Goal: Information Seeking & Learning: Learn about a topic

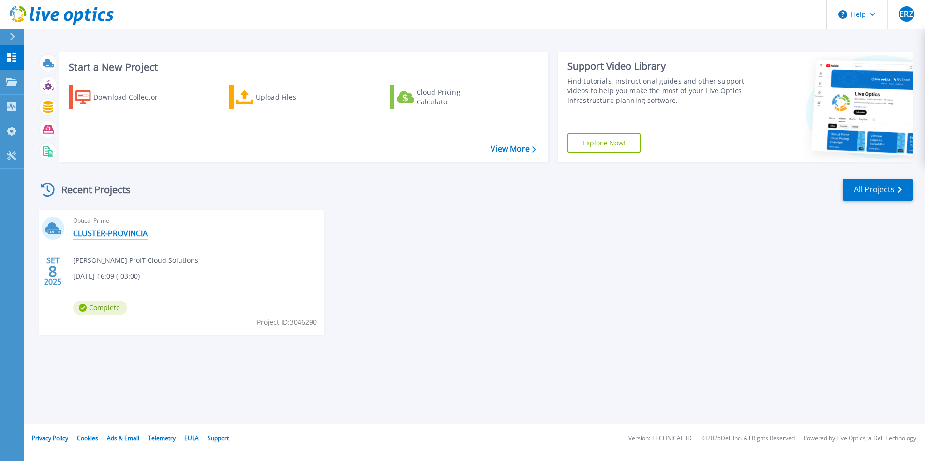
click at [132, 237] on link "CLUSTER-PROVINCIA" at bounding box center [110, 234] width 74 height 10
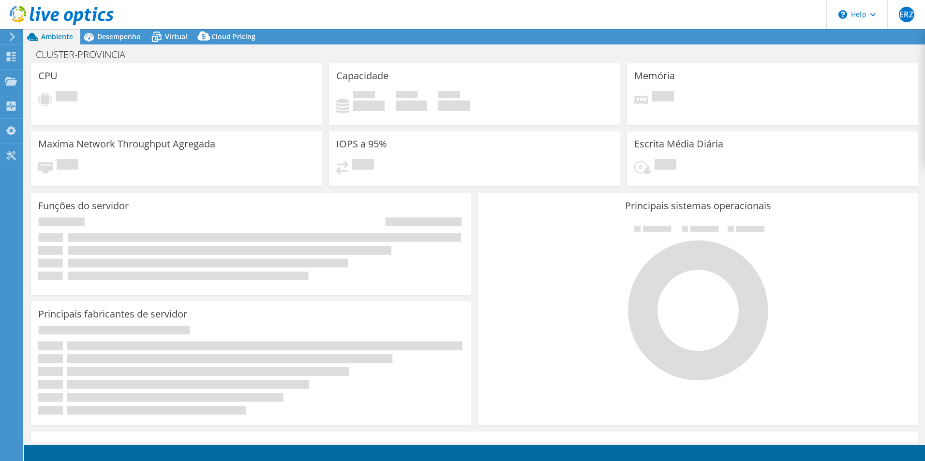
select select "SouthAmerica"
select select "BRL"
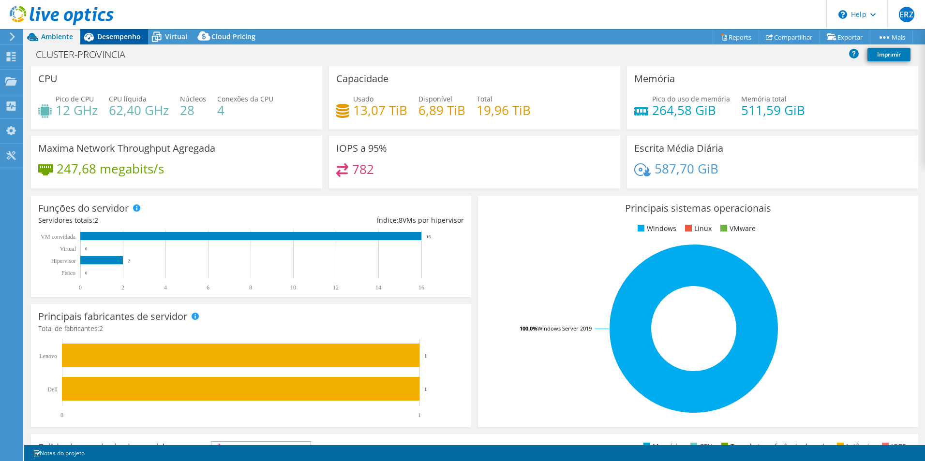
click at [124, 35] on span "Desempenho" at bounding box center [119, 36] width 44 height 9
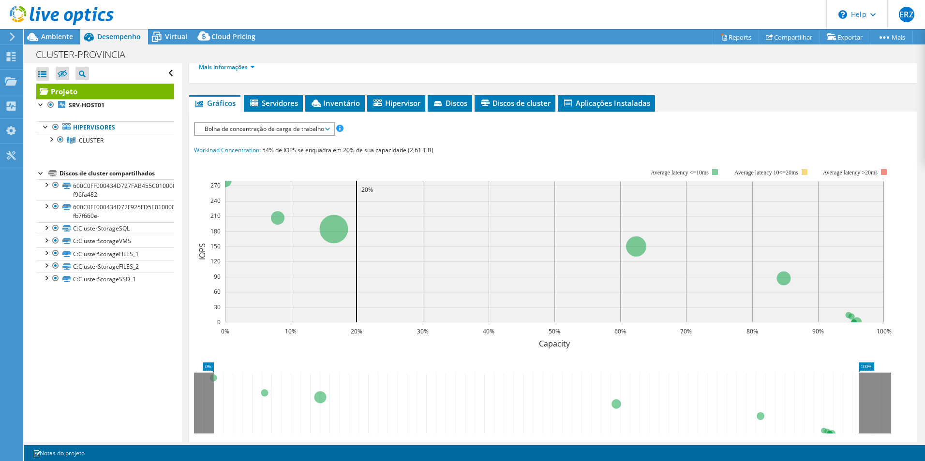
scroll to position [145, 0]
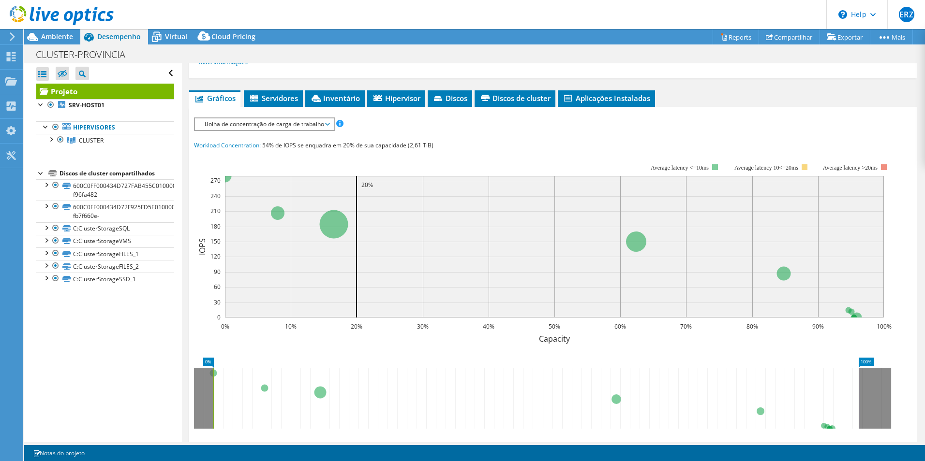
click at [323, 123] on span "Bolha de concentração de carga de trabalho" at bounding box center [264, 124] width 129 height 12
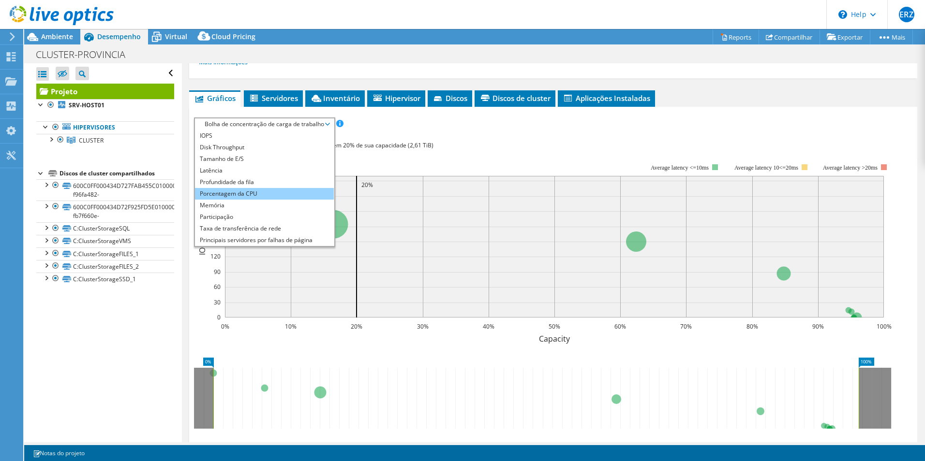
click at [245, 195] on li "Porcentagem da CPU" at bounding box center [264, 194] width 139 height 12
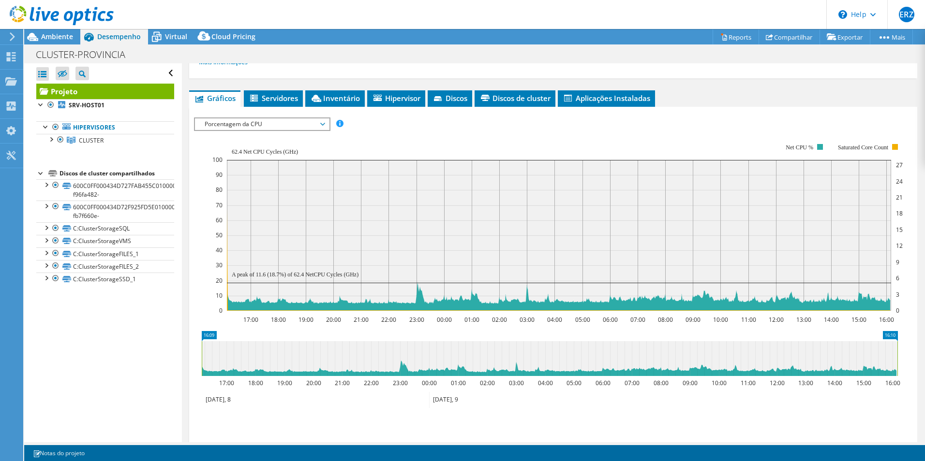
scroll to position [224, 0]
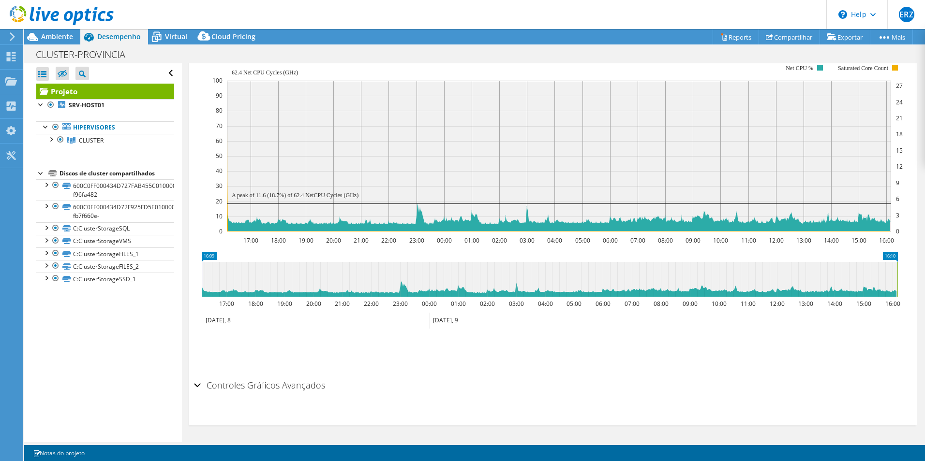
click at [185, 382] on div "Projeto Detalhes Preparado para: [PERSON_NAME], [PERSON_NAME][EMAIL_ADDRESS][PE…" at bounding box center [553, 141] width 742 height 604
click at [194, 384] on div "Controles Gráficos Avançados" at bounding box center [553, 386] width 718 height 21
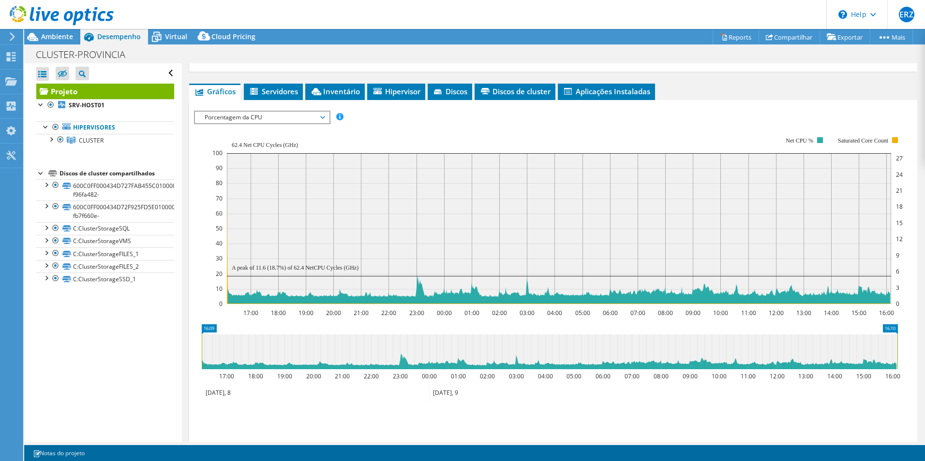
scroll to position [128, 0]
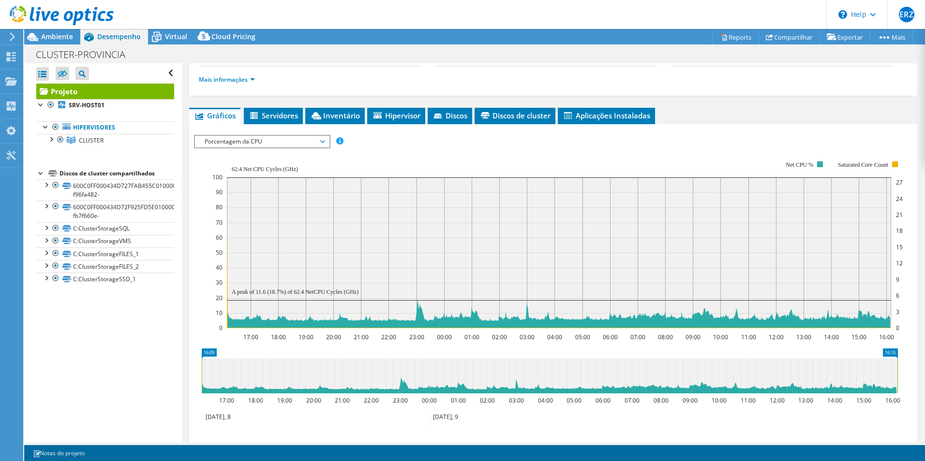
click at [329, 142] on span "Porcentagem da CPU" at bounding box center [262, 142] width 134 height 12
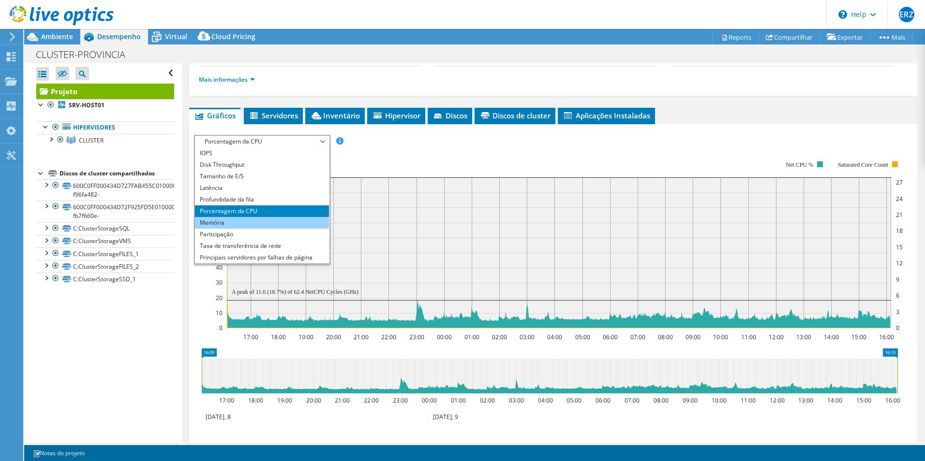
scroll to position [35, 0]
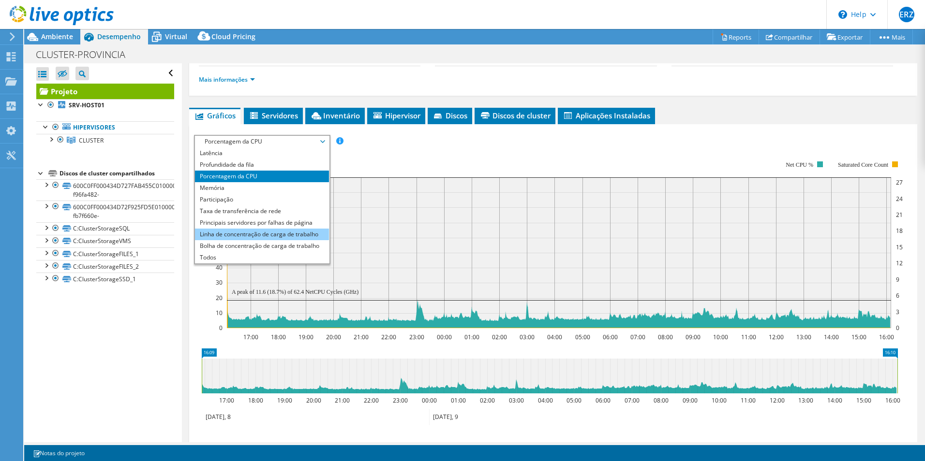
click at [284, 234] on li "Linha de concentração de carga de trabalho" at bounding box center [262, 235] width 134 height 12
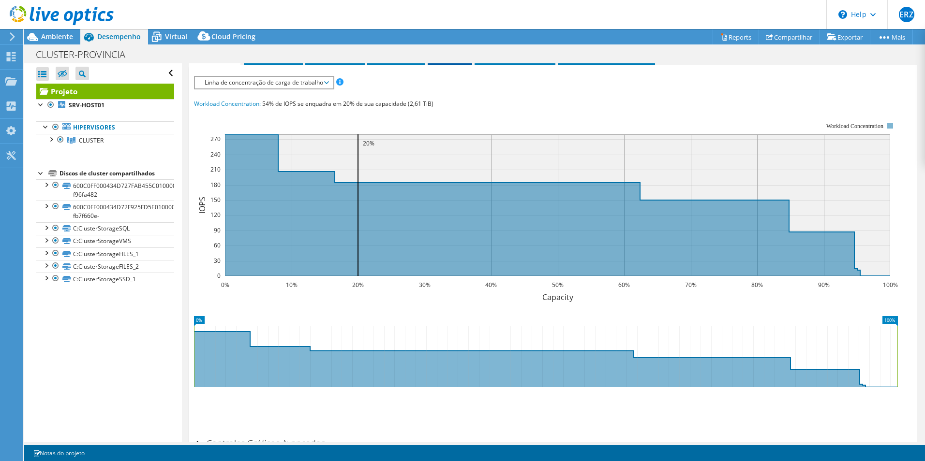
scroll to position [0, 0]
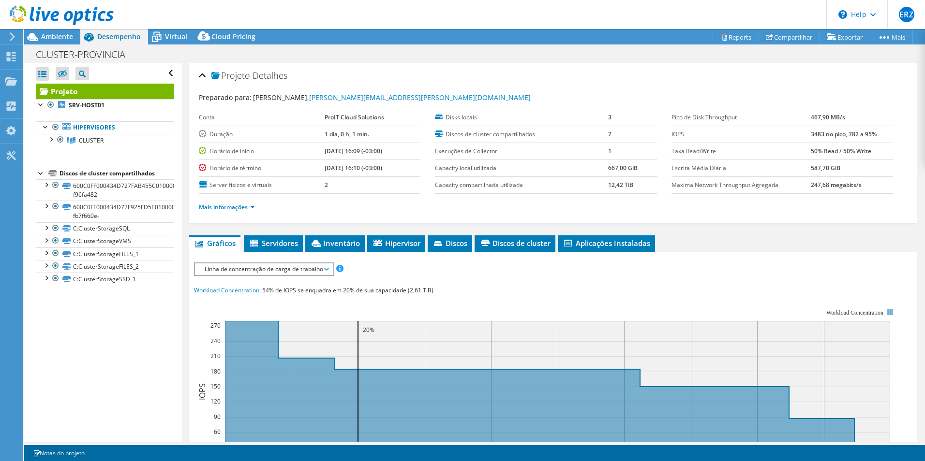
click at [311, 269] on span "Linha de concentração de carga de trabalho" at bounding box center [264, 270] width 128 height 12
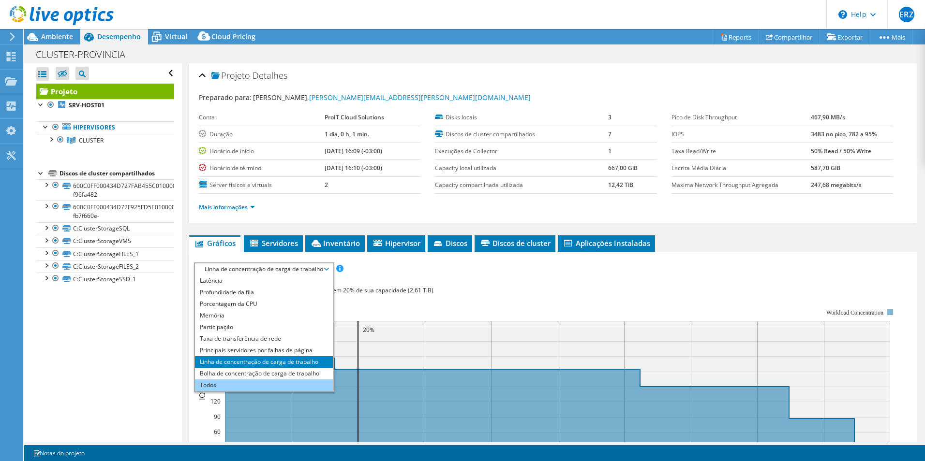
click at [258, 387] on li "Todos" at bounding box center [264, 386] width 138 height 12
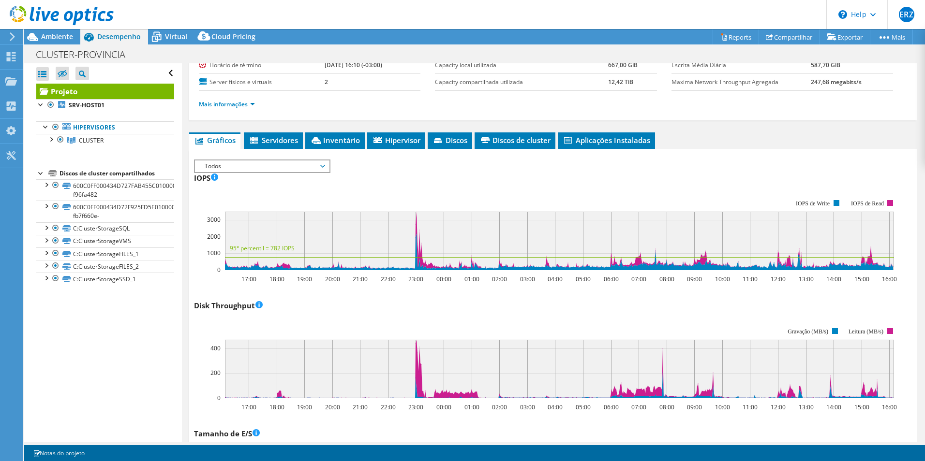
scroll to position [6, 0]
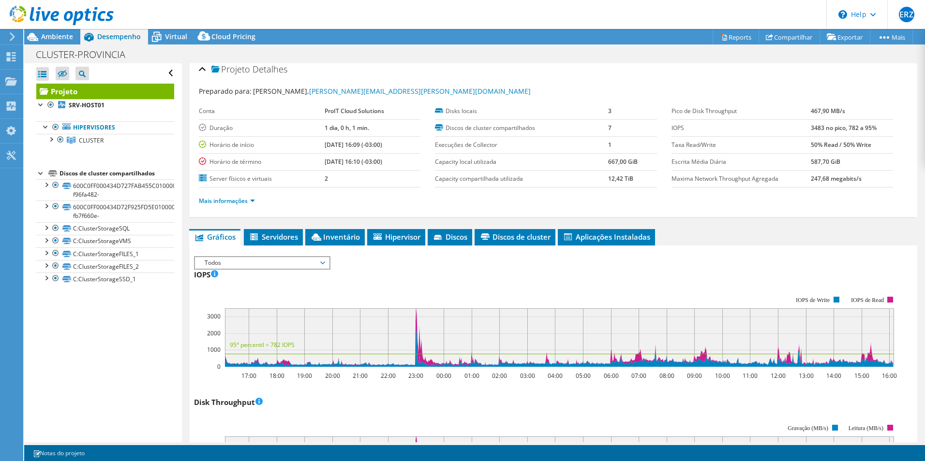
click at [325, 256] on div "Todos IOPS Disk Throughput Tamanho de E/S Latência Profundidade da fila Porcent…" at bounding box center [262, 263] width 136 height 14
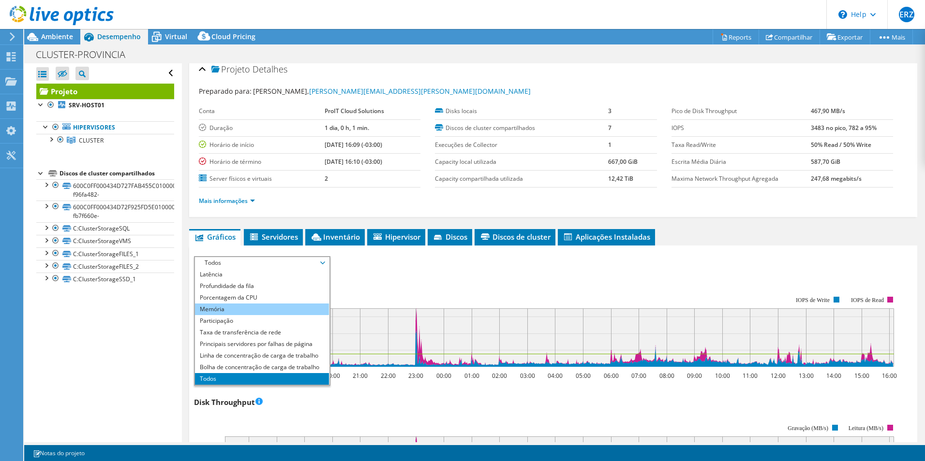
click at [233, 310] on li "Memória" at bounding box center [262, 310] width 134 height 12
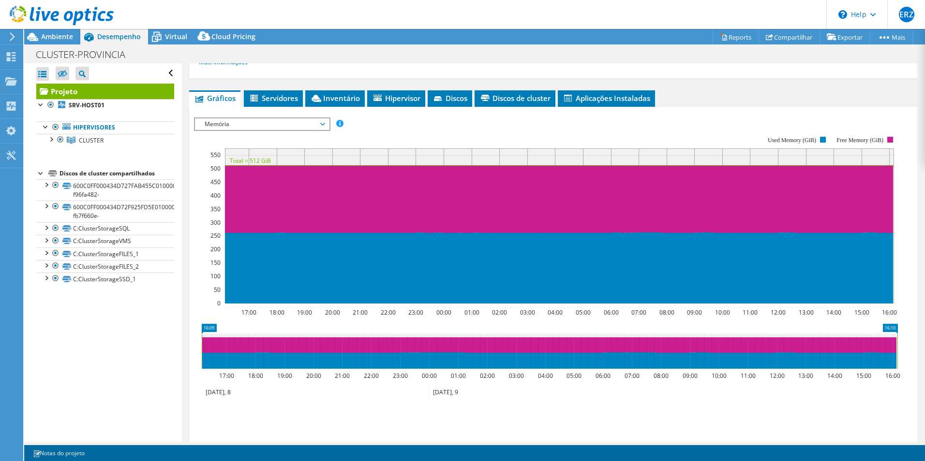
scroll to position [97, 0]
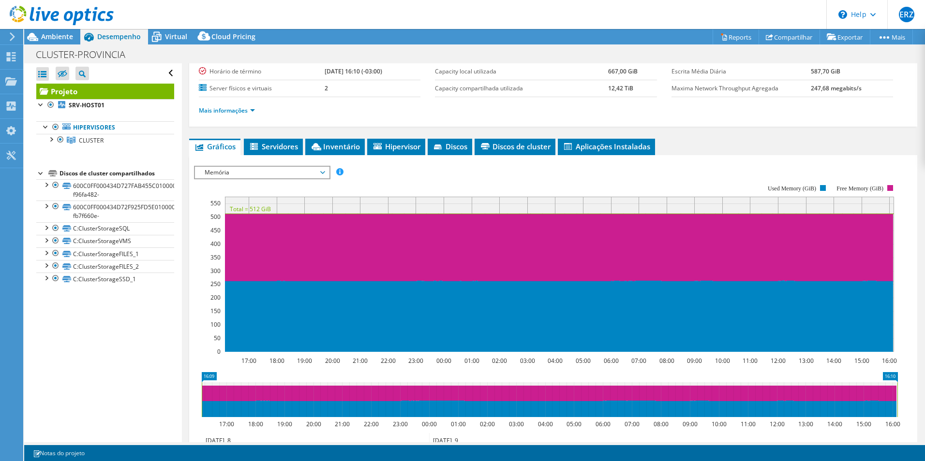
click at [315, 173] on span "Memória" at bounding box center [262, 173] width 124 height 12
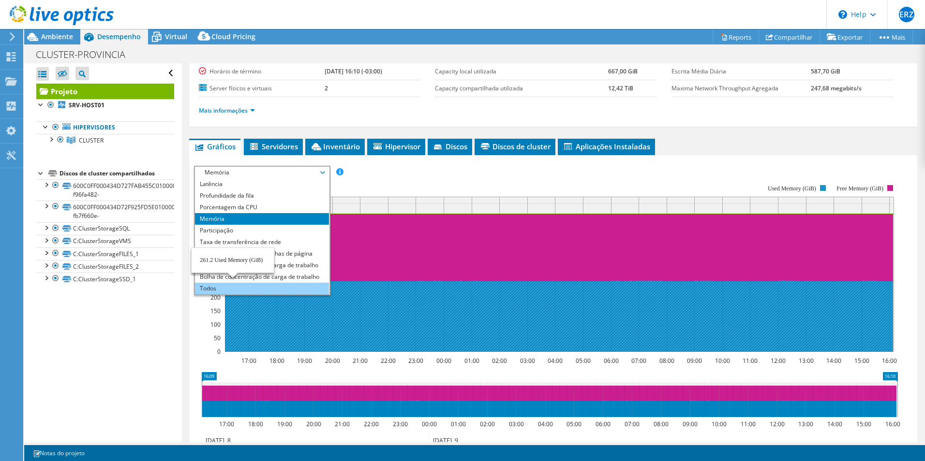
click at [232, 289] on li "Todos" at bounding box center [262, 289] width 134 height 12
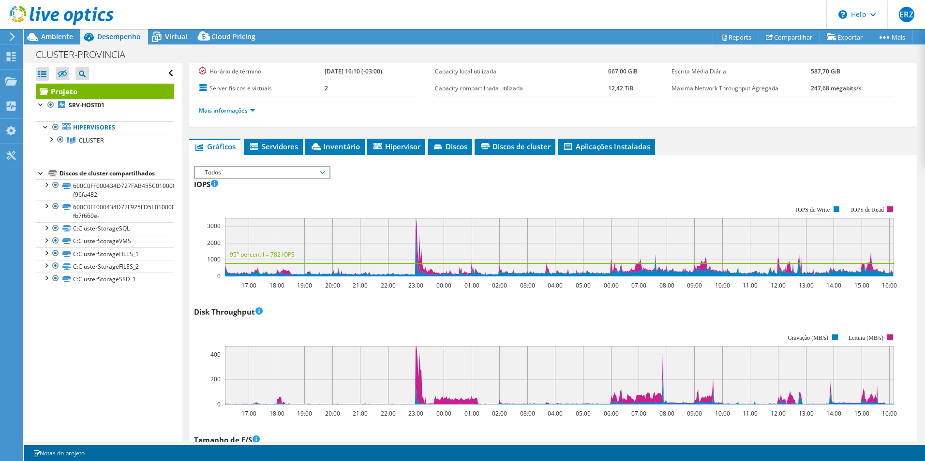
click at [465, 145] on span "Discos" at bounding box center [449, 147] width 35 height 10
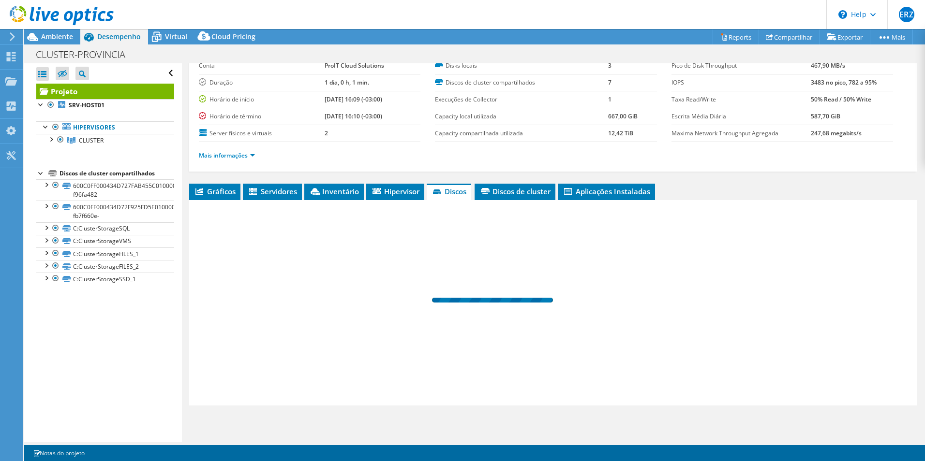
scroll to position [52, 0]
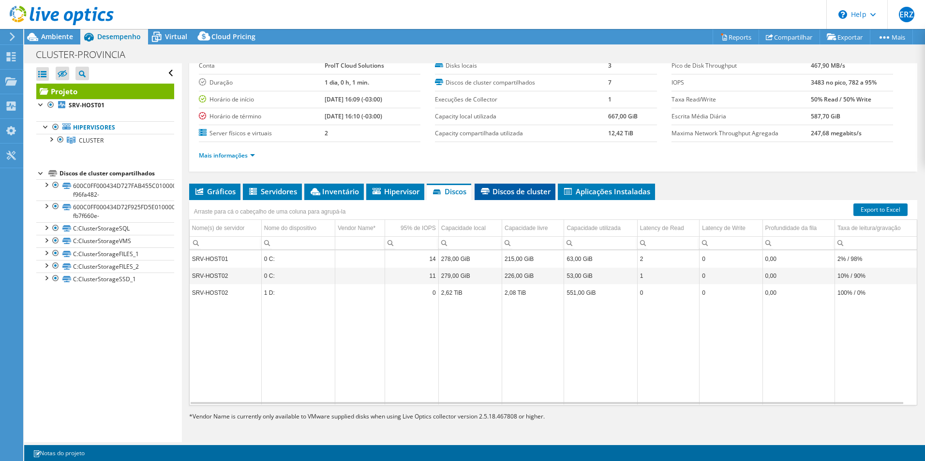
click at [521, 197] on li "Discos de cluster" at bounding box center [514, 192] width 81 height 16
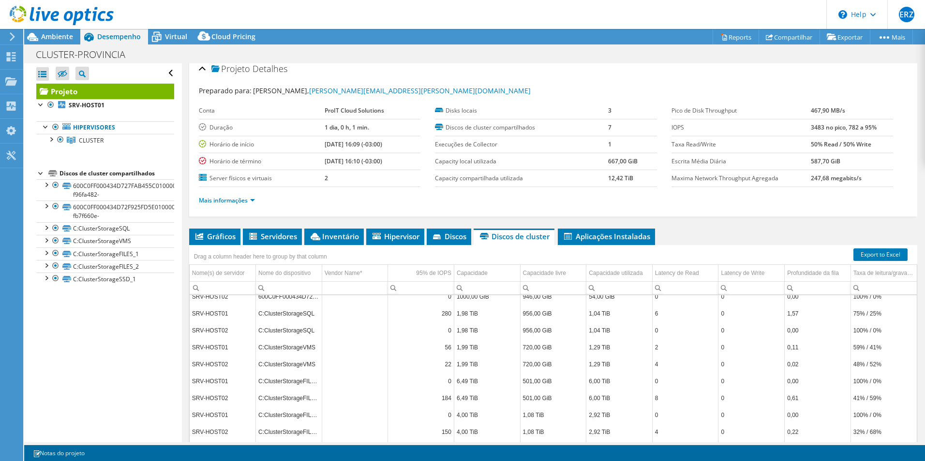
scroll to position [0, 0]
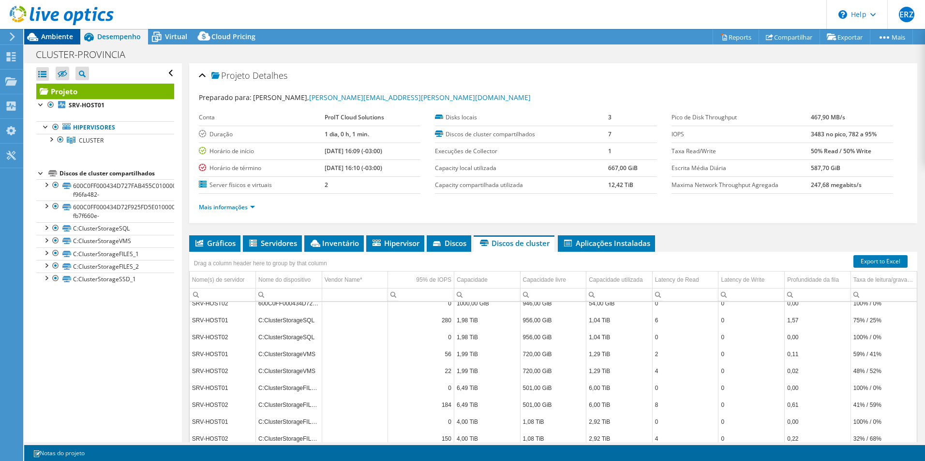
click at [45, 35] on span "Ambiente" at bounding box center [57, 36] width 32 height 9
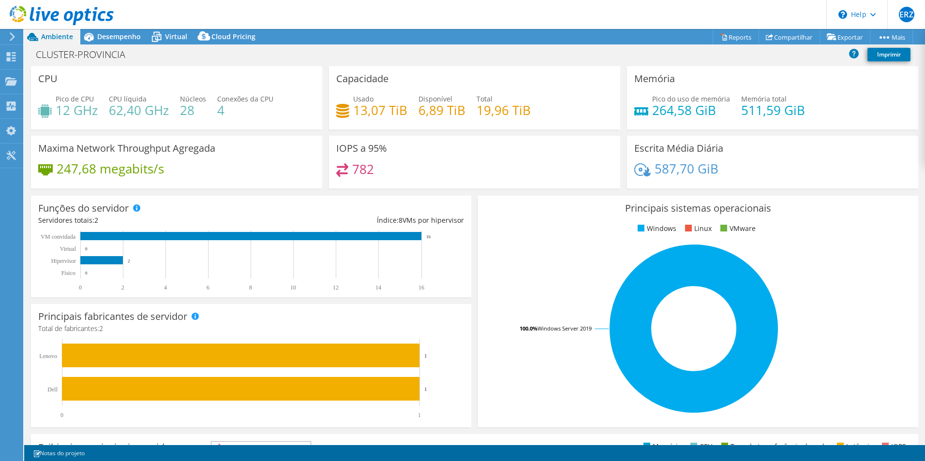
click at [419, 93] on div "Capacidade Usado 13,07 TiB Disponível 6,89 TiB Total 19,96 TiB" at bounding box center [474, 97] width 291 height 63
click at [348, 82] on h3 "Capacidade" at bounding box center [362, 79] width 52 height 11
click at [128, 39] on span "Desempenho" at bounding box center [119, 36] width 44 height 9
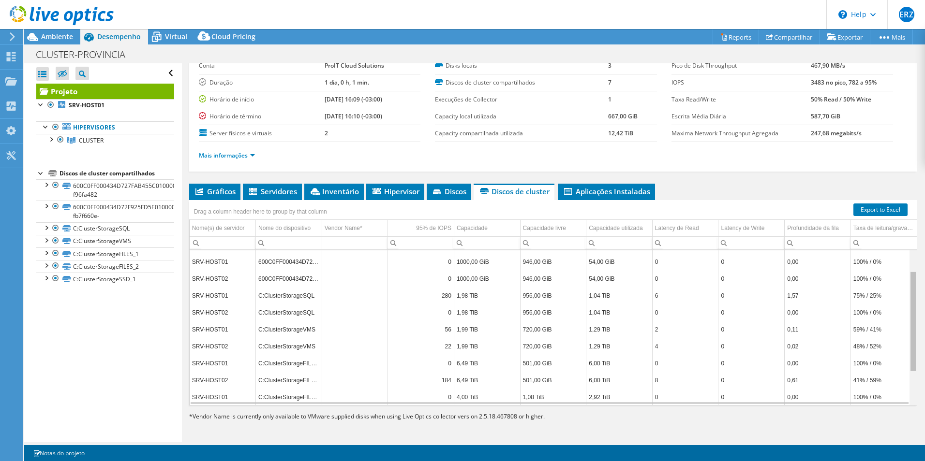
scroll to position [32, 0]
drag, startPoint x: 906, startPoint y: 346, endPoint x: 916, endPoint y: 293, distance: 54.7
click at [916, 293] on body "ERZ Usuário Final [PERSON_NAME] [PERSON_NAME][EMAIL_ADDRESS][PERSON_NAME][DOMAI…" at bounding box center [462, 230] width 925 height 461
click at [42, 33] on span "Ambiente" at bounding box center [57, 36] width 32 height 9
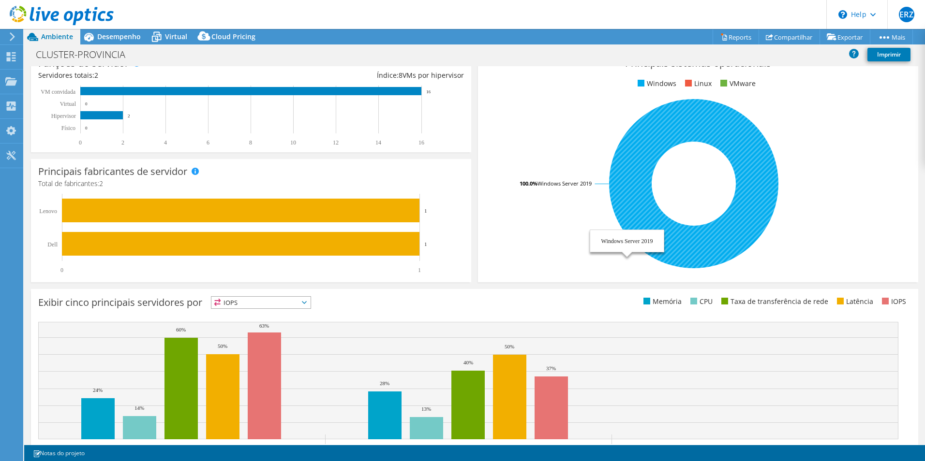
scroll to position [184, 0]
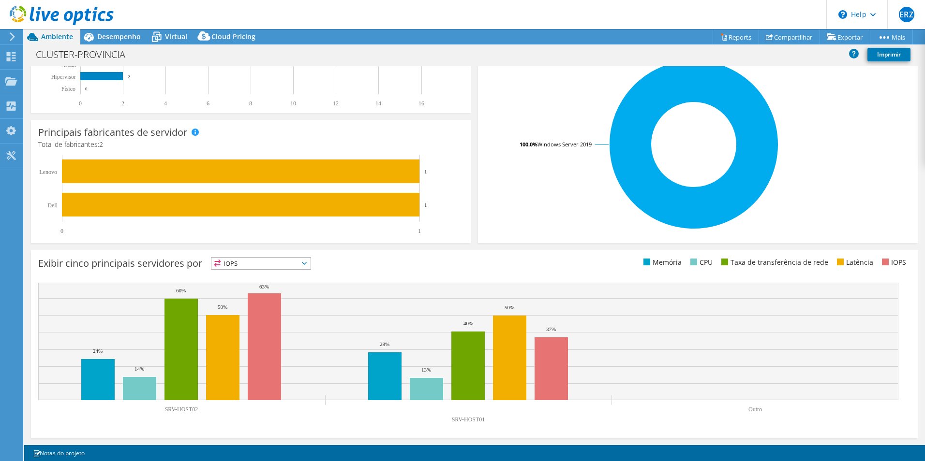
click at [310, 263] on span "IOPS" at bounding box center [260, 264] width 99 height 12
click at [251, 299] on li "CPU" at bounding box center [260, 303] width 99 height 14
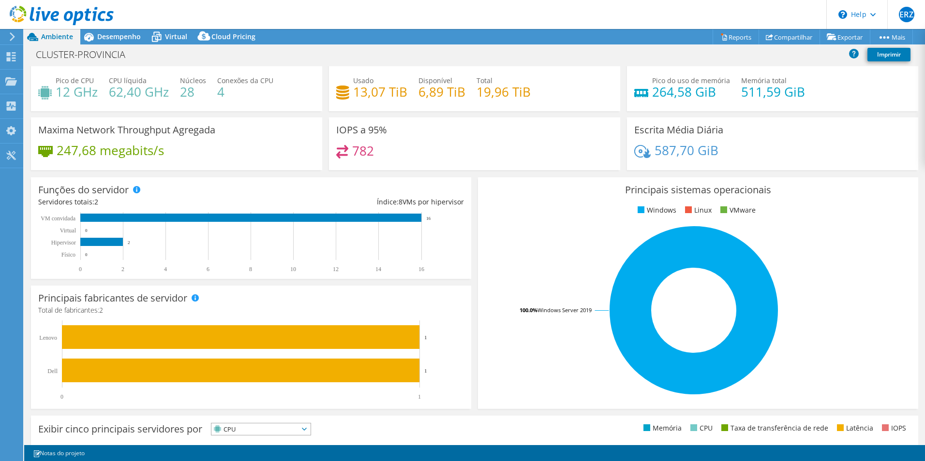
scroll to position [0, 0]
